Goal: Task Accomplishment & Management: Use online tool/utility

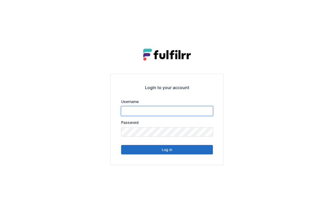
type input "*******"
click at [182, 153] on button "Log in" at bounding box center [167, 149] width 92 height 9
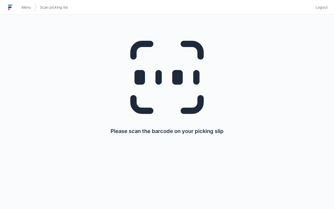
click at [30, 7] on span "Menu" at bounding box center [25, 7] width 9 height 5
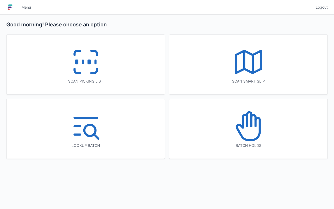
click at [261, 62] on polyline at bounding box center [248, 62] width 25 height 22
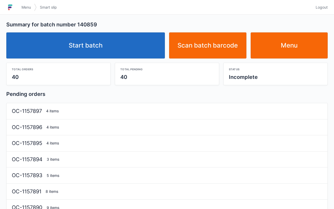
click at [130, 50] on link "Start batch" at bounding box center [85, 45] width 158 height 26
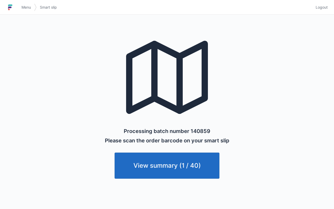
click at [26, 6] on span "Menu" at bounding box center [25, 7] width 9 height 5
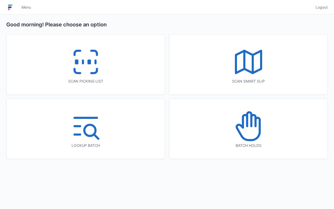
click at [70, 55] on icon at bounding box center [86, 62] width 34 height 34
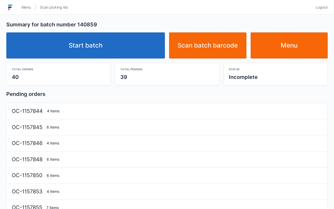
click at [111, 39] on link "Start batch" at bounding box center [85, 45] width 158 height 26
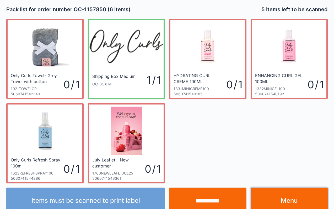
click at [296, 202] on link "Menu" at bounding box center [288, 201] width 77 height 26
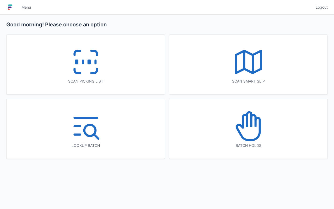
click at [110, 71] on div "Scan picking list" at bounding box center [86, 65] width 158 height 60
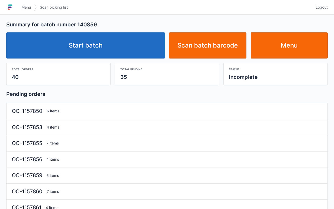
click at [137, 43] on link "Start batch" at bounding box center [85, 45] width 158 height 26
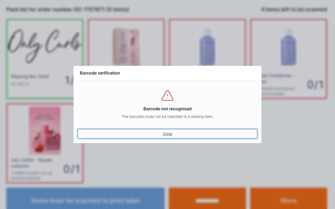
click at [167, 135] on link "Close" at bounding box center [168, 133] width 180 height 9
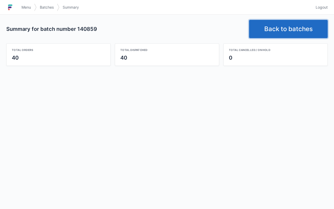
click at [301, 31] on link "Back to batches" at bounding box center [288, 29] width 79 height 18
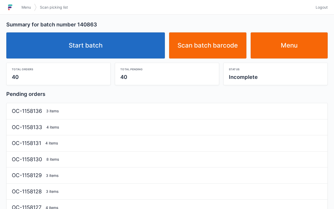
click at [150, 42] on link "Start batch" at bounding box center [85, 45] width 158 height 26
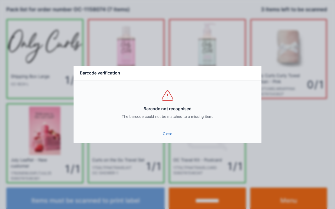
click at [169, 137] on link "Close" at bounding box center [168, 133] width 180 height 9
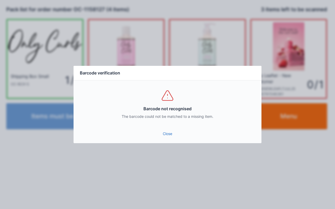
click at [169, 136] on link "Close" at bounding box center [168, 133] width 180 height 9
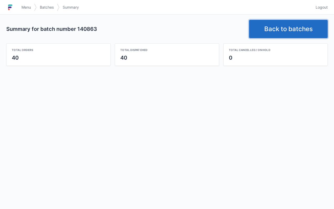
click at [286, 26] on link "Back to batches" at bounding box center [288, 29] width 79 height 18
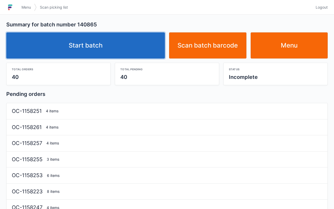
click at [147, 41] on link "Start batch" at bounding box center [85, 45] width 158 height 26
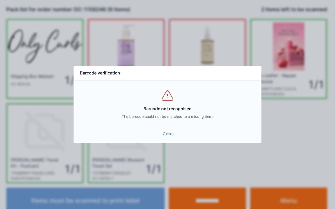
click at [167, 135] on link "Close" at bounding box center [168, 133] width 180 height 9
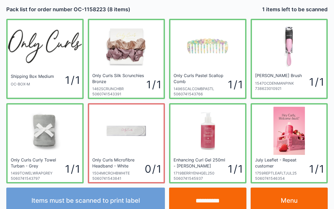
click at [217, 200] on input "**********" at bounding box center [207, 201] width 77 height 26
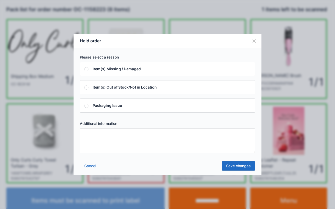
click at [175, 141] on textarea at bounding box center [167, 141] width 175 height 25
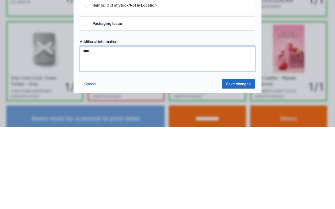
type textarea "****"
click at [241, 165] on link "Save changes" at bounding box center [239, 166] width 34 height 9
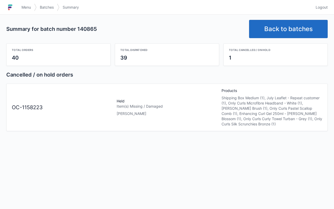
click at [287, 26] on link "Back to batches" at bounding box center [288, 29] width 79 height 18
click at [249, 20] on link "Back to batches" at bounding box center [288, 29] width 79 height 18
click at [284, 27] on link "Back to batches" at bounding box center [288, 29] width 79 height 18
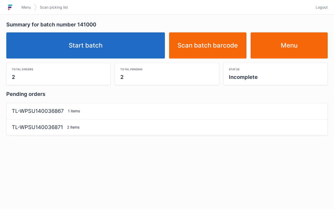
click at [121, 41] on link "Start batch" at bounding box center [85, 45] width 158 height 26
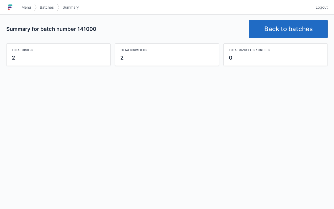
click at [282, 31] on link "Back to batches" at bounding box center [288, 29] width 79 height 18
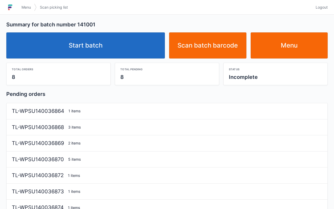
click at [130, 47] on link "Start batch" at bounding box center [85, 45] width 158 height 26
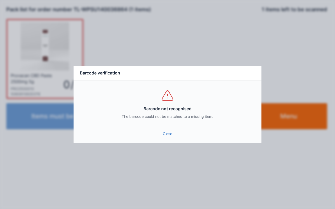
click at [172, 131] on link "Close" at bounding box center [168, 133] width 180 height 9
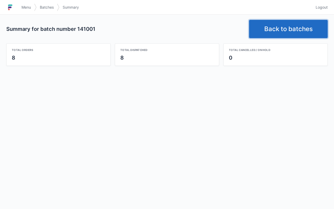
click at [281, 34] on link "Back to batches" at bounding box center [288, 29] width 79 height 18
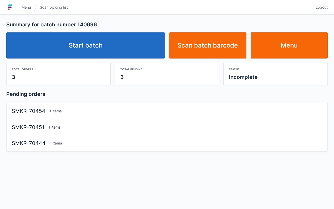
click at [141, 51] on link "Start batch" at bounding box center [85, 45] width 158 height 26
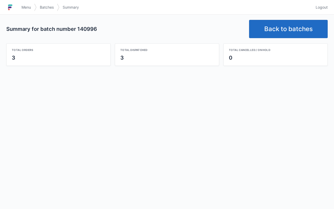
click at [278, 29] on link "Back to batches" at bounding box center [288, 29] width 79 height 18
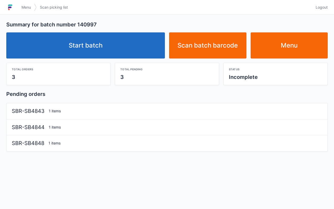
click at [146, 47] on link "Start batch" at bounding box center [85, 45] width 158 height 26
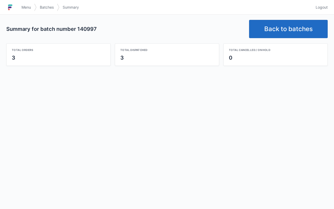
click at [259, 139] on div "Summary for batch number 140997 Back to batches Total orders 3 Total dispatched…" at bounding box center [167, 112] width 334 height 195
click at [297, 30] on link "Back to batches" at bounding box center [288, 29] width 79 height 18
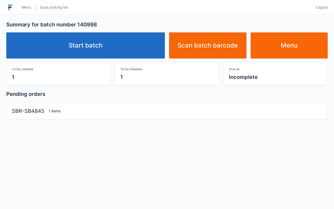
click at [143, 40] on link "Start batch" at bounding box center [85, 45] width 158 height 26
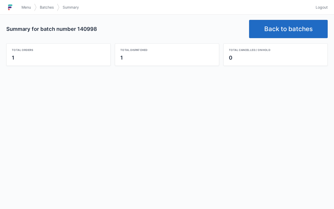
click at [285, 25] on link "Back to batches" at bounding box center [288, 29] width 79 height 18
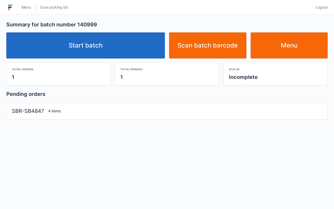
click at [134, 47] on link "Start batch" at bounding box center [85, 45] width 158 height 26
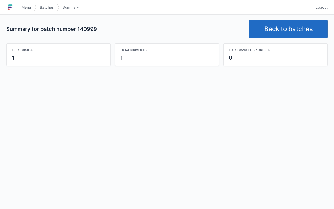
click at [286, 27] on link "Back to batches" at bounding box center [288, 29] width 79 height 18
